Goal: Navigation & Orientation: Find specific page/section

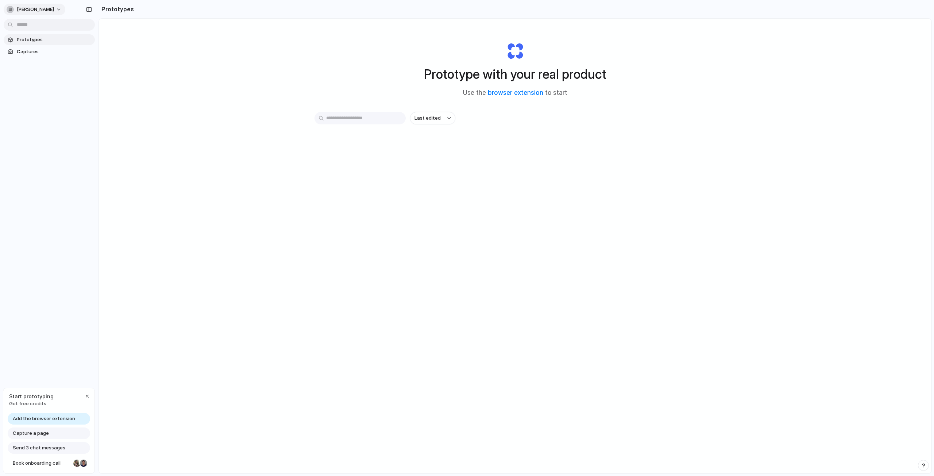
click at [55, 11] on button "[PERSON_NAME]" at bounding box center [35, 10] width 62 height 12
click at [44, 28] on li "Settings" at bounding box center [35, 26] width 61 height 12
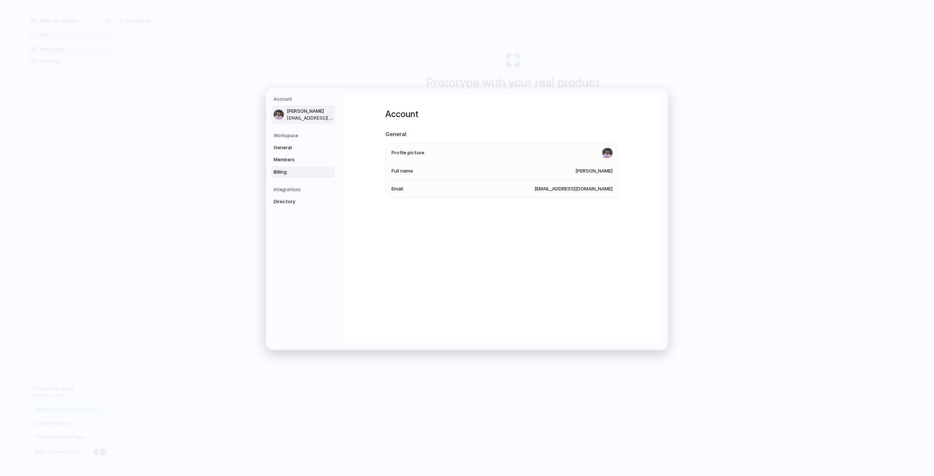
click at [289, 170] on span "Billing" at bounding box center [297, 171] width 47 height 7
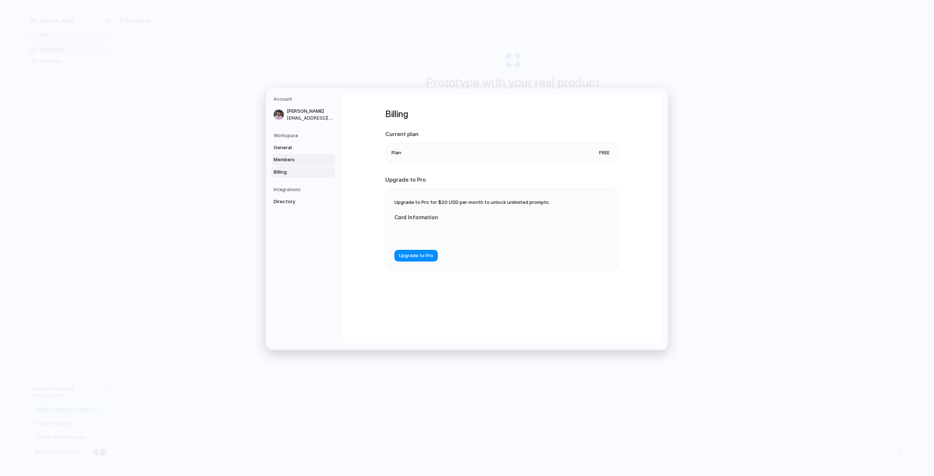
click at [289, 160] on span "Members" at bounding box center [297, 159] width 47 height 7
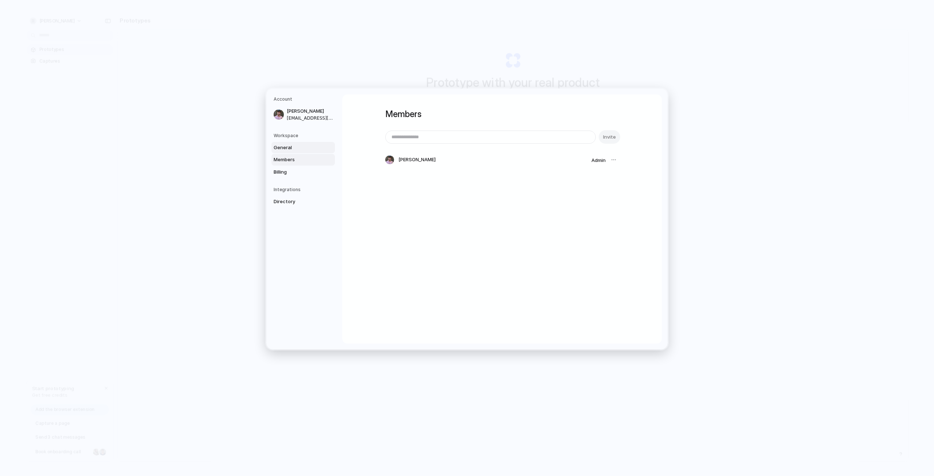
click at [288, 147] on span "General" at bounding box center [297, 147] width 47 height 7
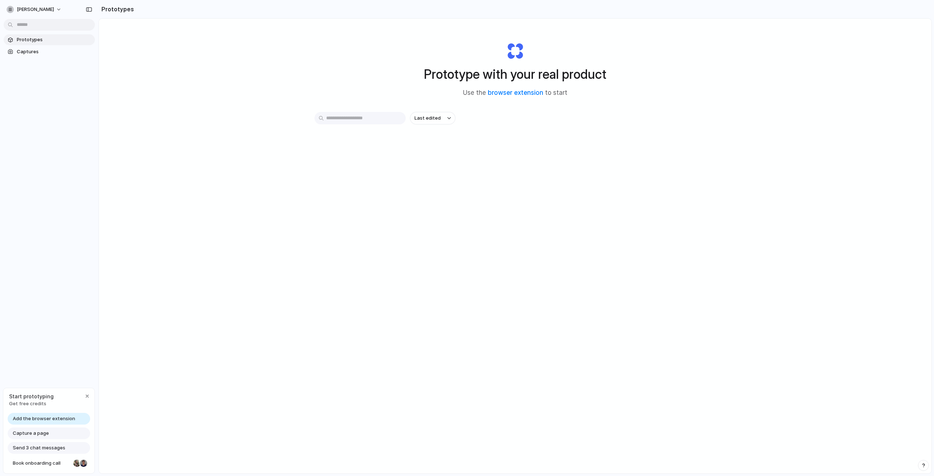
click at [45, 16] on div "[PERSON_NAME]" at bounding box center [49, 9] width 99 height 18
click at [47, 13] on button "[PERSON_NAME]" at bounding box center [35, 10] width 62 height 12
click at [204, 134] on div "Settings Invite members Change theme Sign out" at bounding box center [467, 238] width 934 height 476
click at [81, 419] on div "Add the browser extension" at bounding box center [49, 419] width 82 height 12
click at [515, 92] on link "browser extension" at bounding box center [515, 92] width 55 height 7
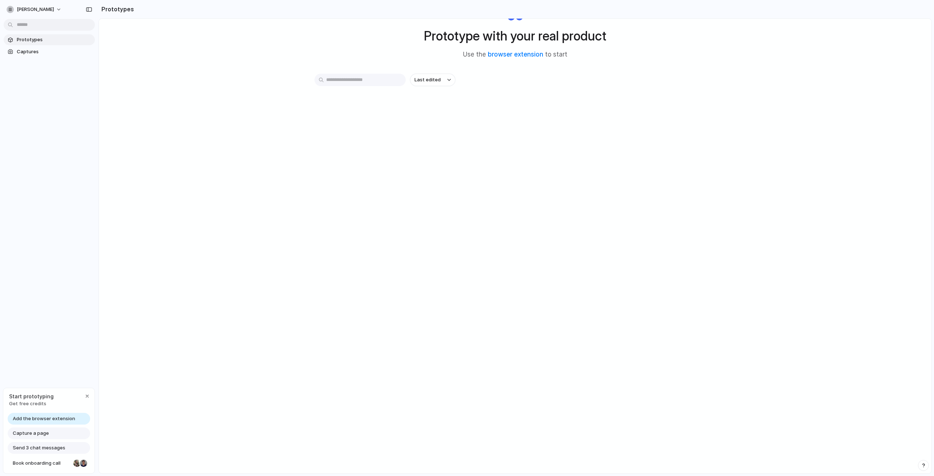
scroll to position [39, 0]
click at [48, 52] on span "Captures" at bounding box center [54, 51] width 75 height 7
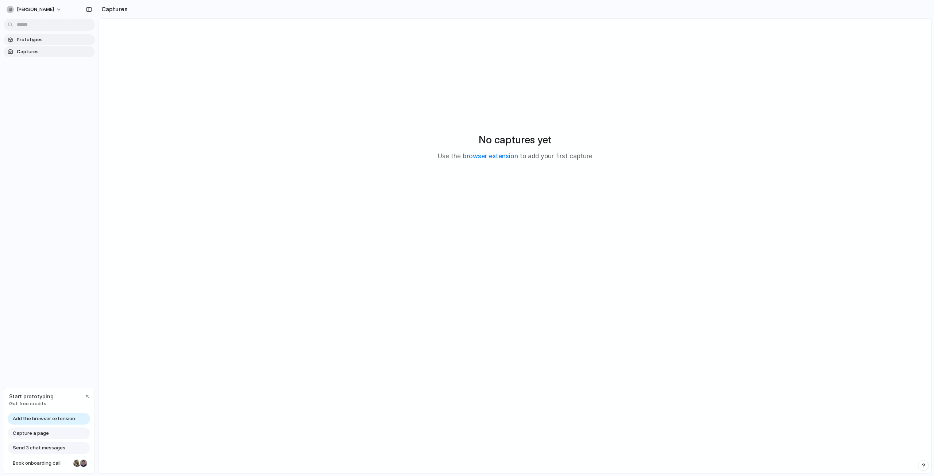
click at [49, 40] on span "Prototypes" at bounding box center [54, 39] width 75 height 7
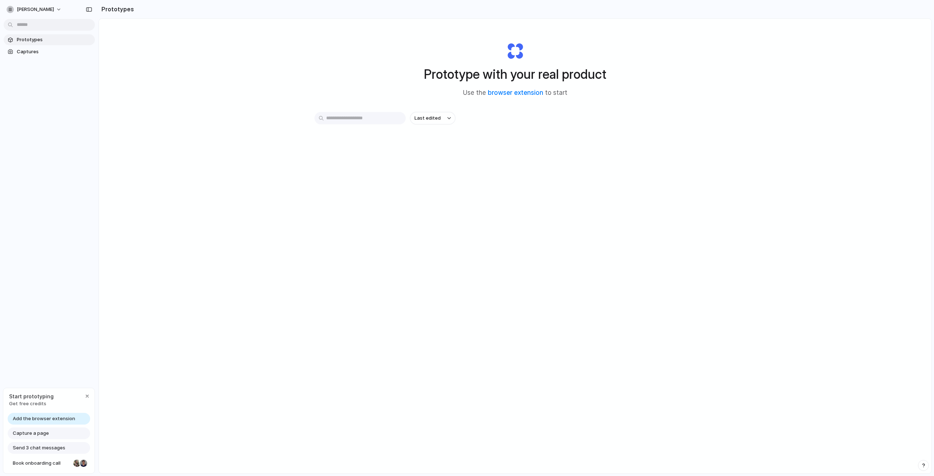
drag, startPoint x: 76, startPoint y: 374, endPoint x: 21, endPoint y: 369, distance: 54.9
click at [21, 370] on div "[PERSON_NAME] Prototypes Captures Start prototyping Get free credits Add the br…" at bounding box center [49, 238] width 99 height 476
click at [52, 434] on div "Capture a page" at bounding box center [49, 434] width 82 height 12
click at [89, 397] on div "button" at bounding box center [87, 396] width 6 height 6
click at [36, 13] on button "[PERSON_NAME]" at bounding box center [35, 10] width 62 height 12
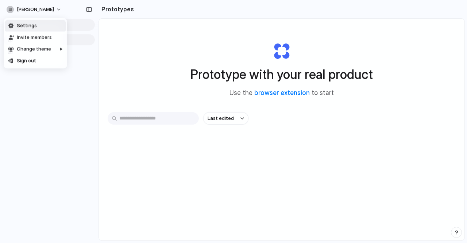
click at [120, 52] on div "Settings Invite members Change theme Sign out" at bounding box center [233, 121] width 467 height 243
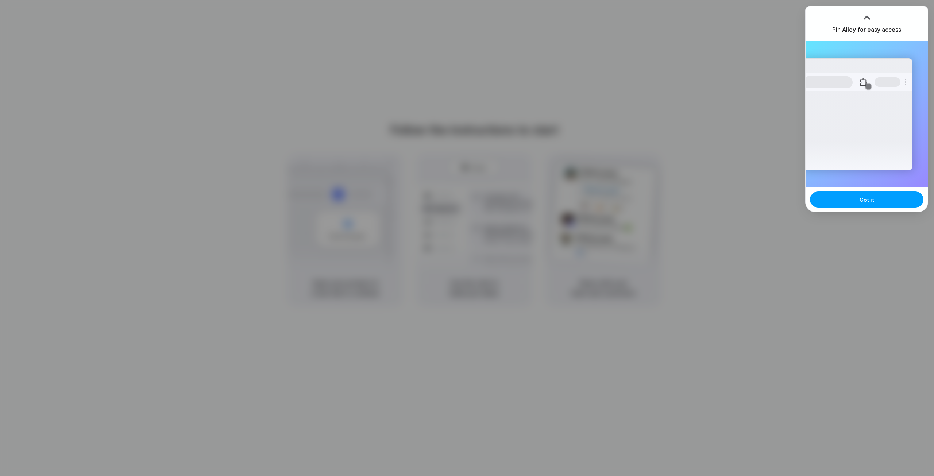
click at [869, 201] on span "Got it" at bounding box center [867, 200] width 15 height 8
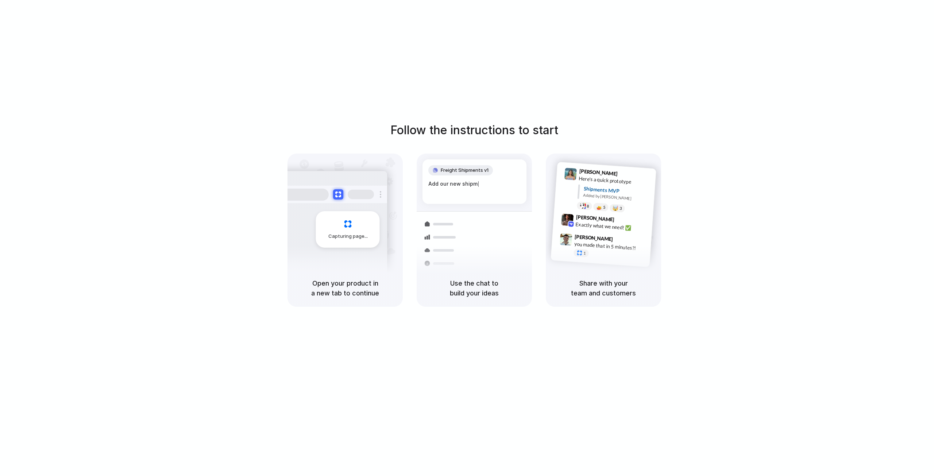
click at [899, 68] on div "Follow the instructions to start Capturing page Open your product in a new tab …" at bounding box center [474, 245] width 949 height 491
click at [470, 170] on div "Ready" at bounding box center [474, 167] width 24 height 7
click at [467, 238] on div at bounding box center [467, 238] width 0 height 0
